Goal: Information Seeking & Learning: Compare options

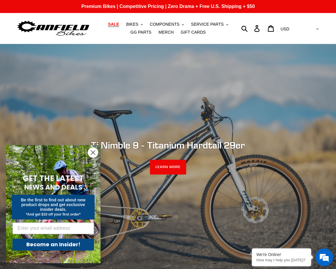
click at [108, 27] on span "SALE" at bounding box center [113, 24] width 11 height 5
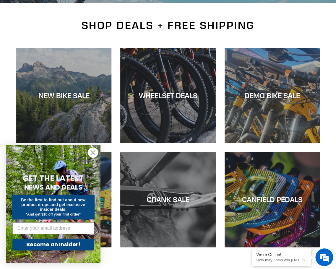
scroll to position [151, 0]
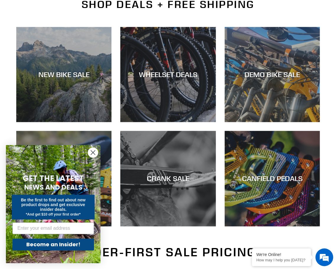
click at [93, 153] on circle "Close dialog" at bounding box center [93, 153] width 10 height 10
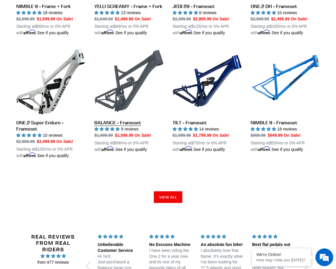
scroll to position [864, 0]
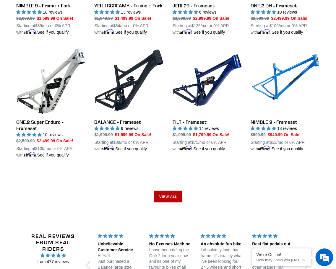
click at [162, 193] on link "View all" at bounding box center [168, 197] width 29 height 12
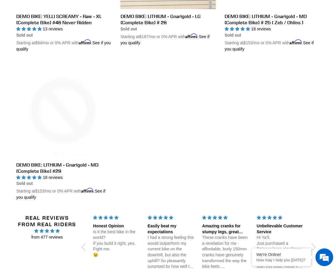
scroll to position [1020, 0]
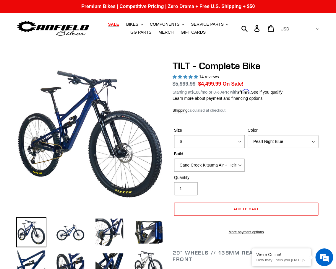
select select "highest-rating"
select select "L"
click option "L" at bounding box center [0, 0] width 0 height 0
click option "Cane Creek Kitsuma Air + Helm MKII 140 + SRAM XO1" at bounding box center [0, 0] width 0 height 0
select select "RockShox SD ULT + Pike ULT 140 + SRAM GX"
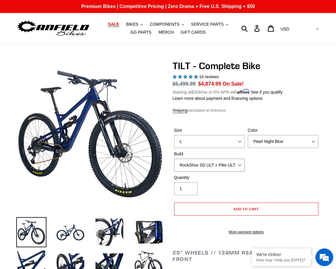
click option "RockShox SD ULT + Pike ULT 140 + SRAM GX" at bounding box center [0, 0] width 0 height 0
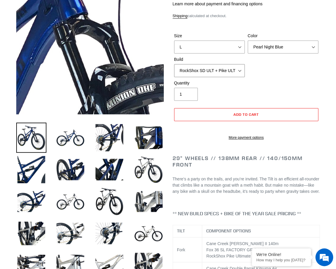
scroll to position [94, 0]
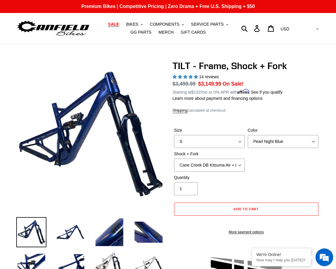
select select "highest-rating"
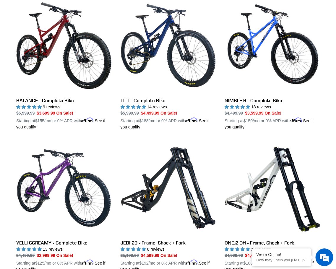
scroll to position [321, 0]
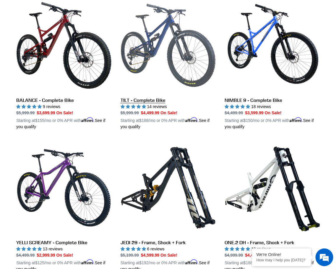
click at [139, 101] on link "TILT - Complete Bike" at bounding box center [167, 64] width 95 height 132
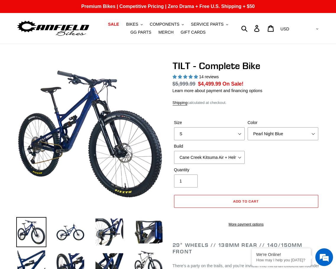
select select "highest-rating"
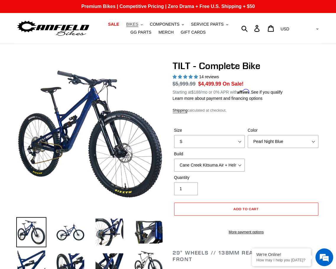
click at [126, 25] on span "BIKES" at bounding box center [132, 24] width 12 height 5
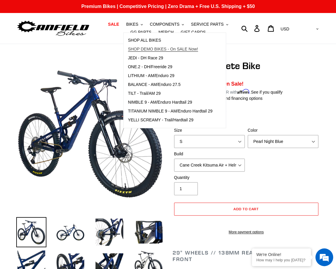
click at [128, 48] on span "SHOP DEMO BIKES - On SALE Now!" at bounding box center [163, 49] width 70 height 5
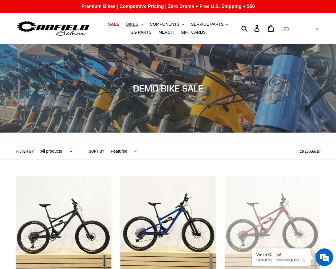
click at [126, 25] on span "BIKES" at bounding box center [132, 24] width 12 height 5
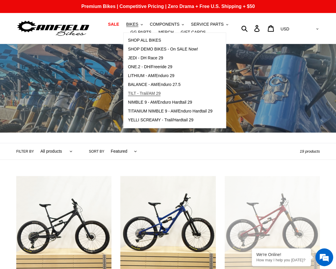
click at [128, 95] on span "TILT - Trail/AM 29" at bounding box center [144, 93] width 33 height 5
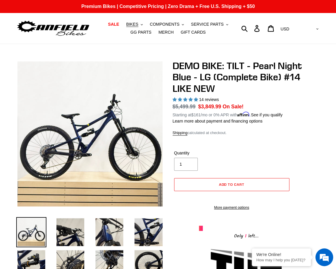
select select "highest-rating"
click at [108, 23] on span "SALE" at bounding box center [113, 24] width 11 height 5
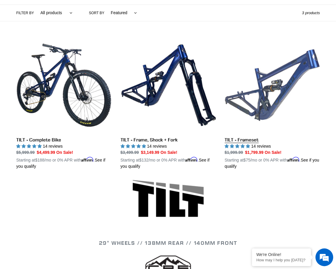
click at [259, 90] on link "TILT - Frameset" at bounding box center [272, 104] width 95 height 132
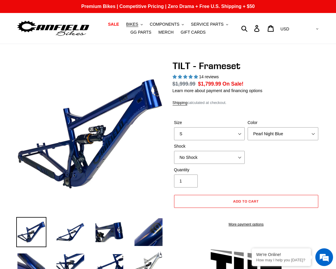
select select "highest-rating"
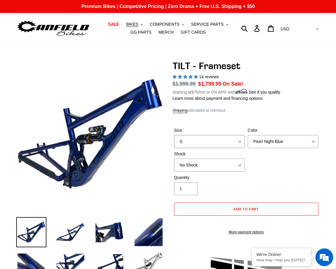
select select "L"
click option "L" at bounding box center [0, 0] width 0 height 0
click at [147, 257] on img at bounding box center [148, 264] width 30 height 30
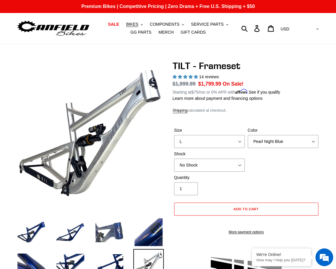
click at [116, 229] on img at bounding box center [109, 232] width 30 height 30
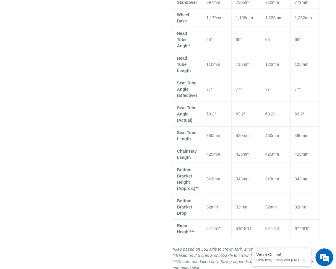
scroll to position [467, 0]
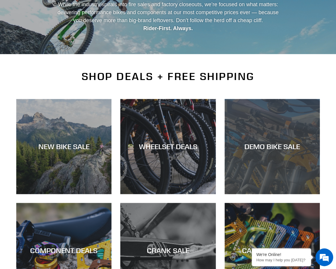
scroll to position [79, 0]
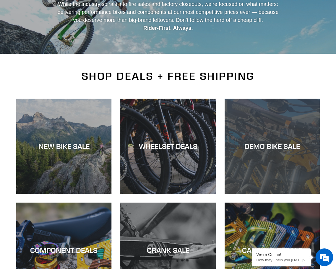
click at [256, 147] on div "DEMO BIKE SALE" at bounding box center [272, 146] width 95 height 9
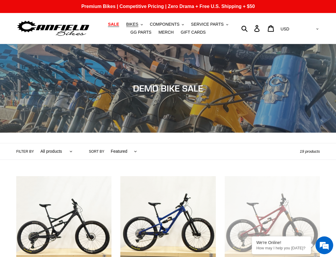
click at [108, 23] on span "SALE" at bounding box center [113, 24] width 11 height 5
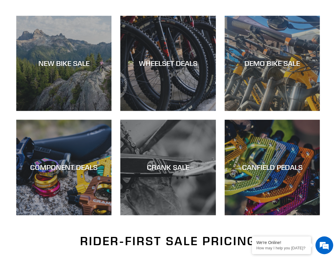
scroll to position [163, 0]
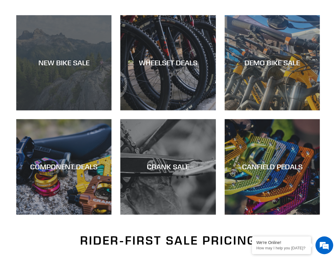
click at [69, 110] on div "NEW BIKE SALE" at bounding box center [63, 110] width 95 height 0
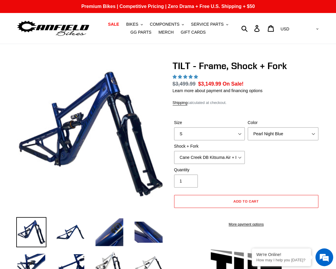
select select "highest-rating"
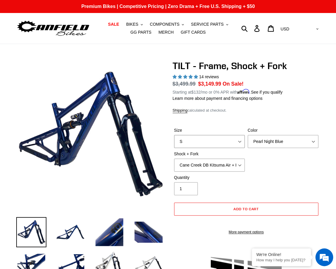
select select "M"
click option "M" at bounding box center [0, 0] width 0 height 0
click option "Fox Float X + Fox 36 Grip X Factory 150mm" at bounding box center [0, 0] width 0 height 0
click option "EXT Storia V3-S + EXT Era V2.1" at bounding box center [0, 0] width 0 height 0
select select "Cane Creek DB Kitsuma Air + Helm MKII 140mm"
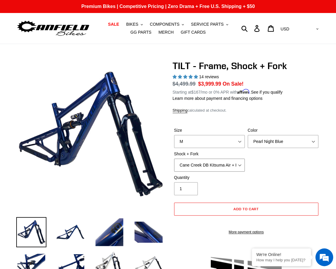
click option "Cane Creek DB Kitsuma Air + Helm MKII 140mm" at bounding box center [0, 0] width 0 height 0
select select "L"
click option "L" at bounding box center [0, 0] width 0 height 0
click option "Cane Creek DB Kitsuma Air + Fox 36 SL Factory Grip X 140mm" at bounding box center [0, 0] width 0 height 0
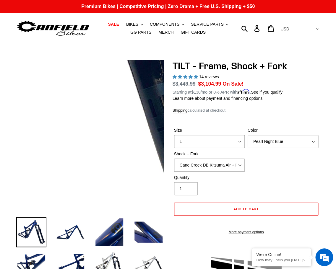
click at [116, 163] on img at bounding box center [7, 45] width 605 height 605
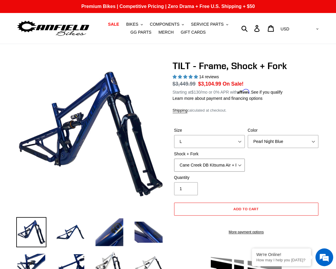
select select "Cane Creek DB Kitsuma Air + Helm MKII 140mm"
click option "Cane Creek DB Kitsuma Air + Helm MKII 140mm" at bounding box center [0, 0] width 0 height 0
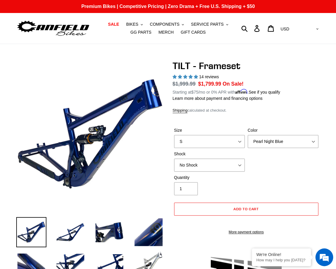
select select "highest-rating"
click option "RockShox Deluxe Ultimate" at bounding box center [0, 0] width 0 height 0
select select "Cane Creek DB Kitsuma Air"
click option "Cane Creek DB Kitsuma Air" at bounding box center [0, 0] width 0 height 0
click option "L" at bounding box center [0, 0] width 0 height 0
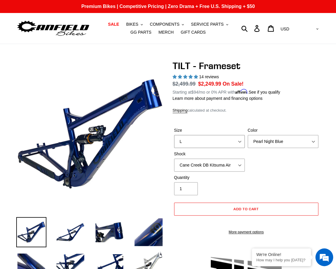
select select "M"
click option "M" at bounding box center [0, 0] width 0 height 0
click option "RockShox Deluxe Ultimate" at bounding box center [0, 0] width 0 height 0
click option "Fox FLOAT X" at bounding box center [0, 0] width 0 height 0
select select "EXT Storia Lok V3"
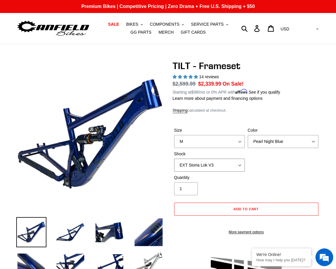
click option "EXT Storia Lok V3" at bounding box center [0, 0] width 0 height 0
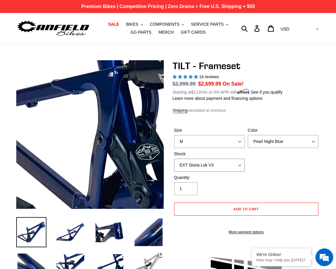
scroll to position [6, 0]
